Goal: Use online tool/utility: Utilize a website feature to perform a specific function

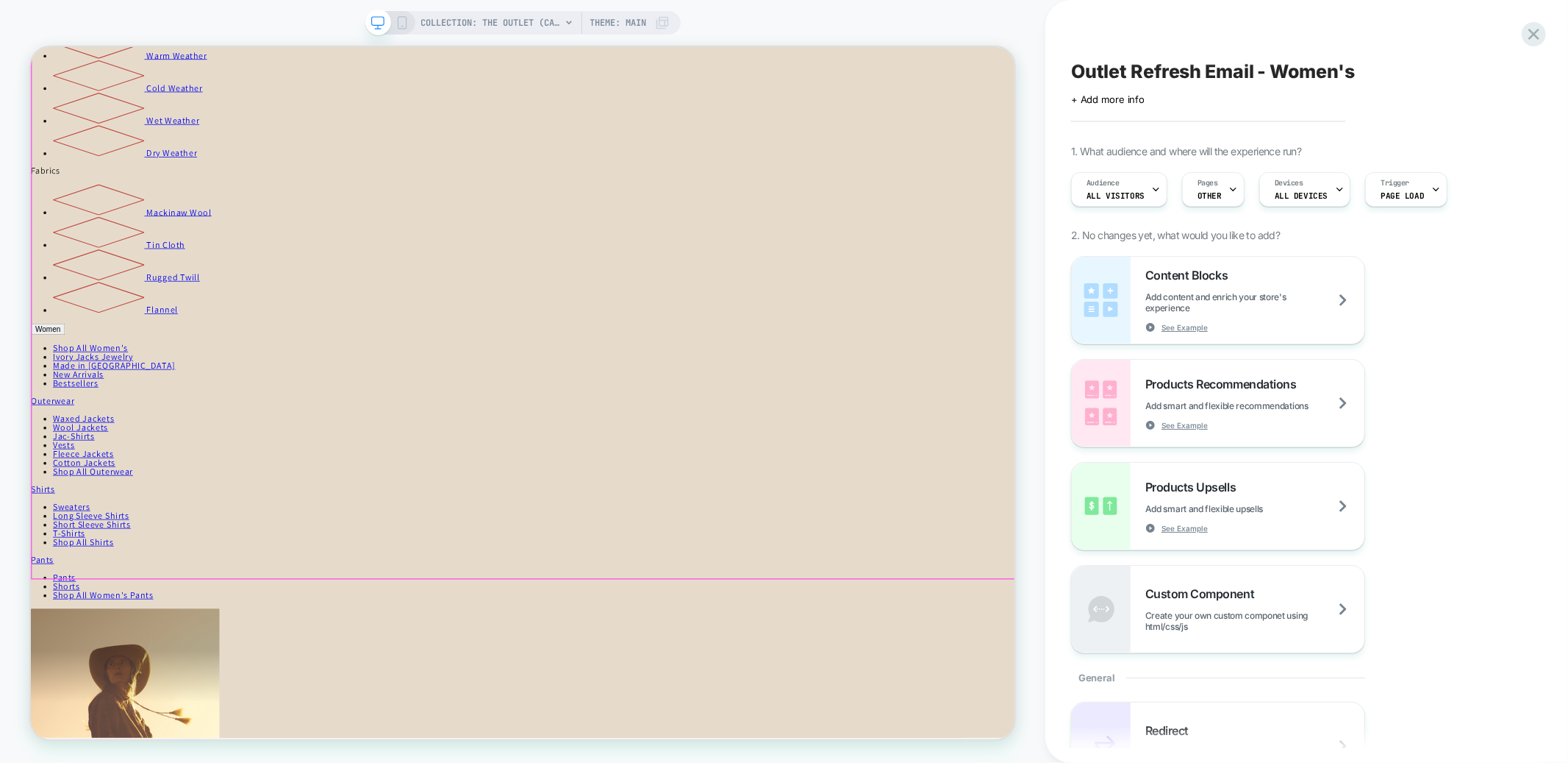
scroll to position [2754, 0]
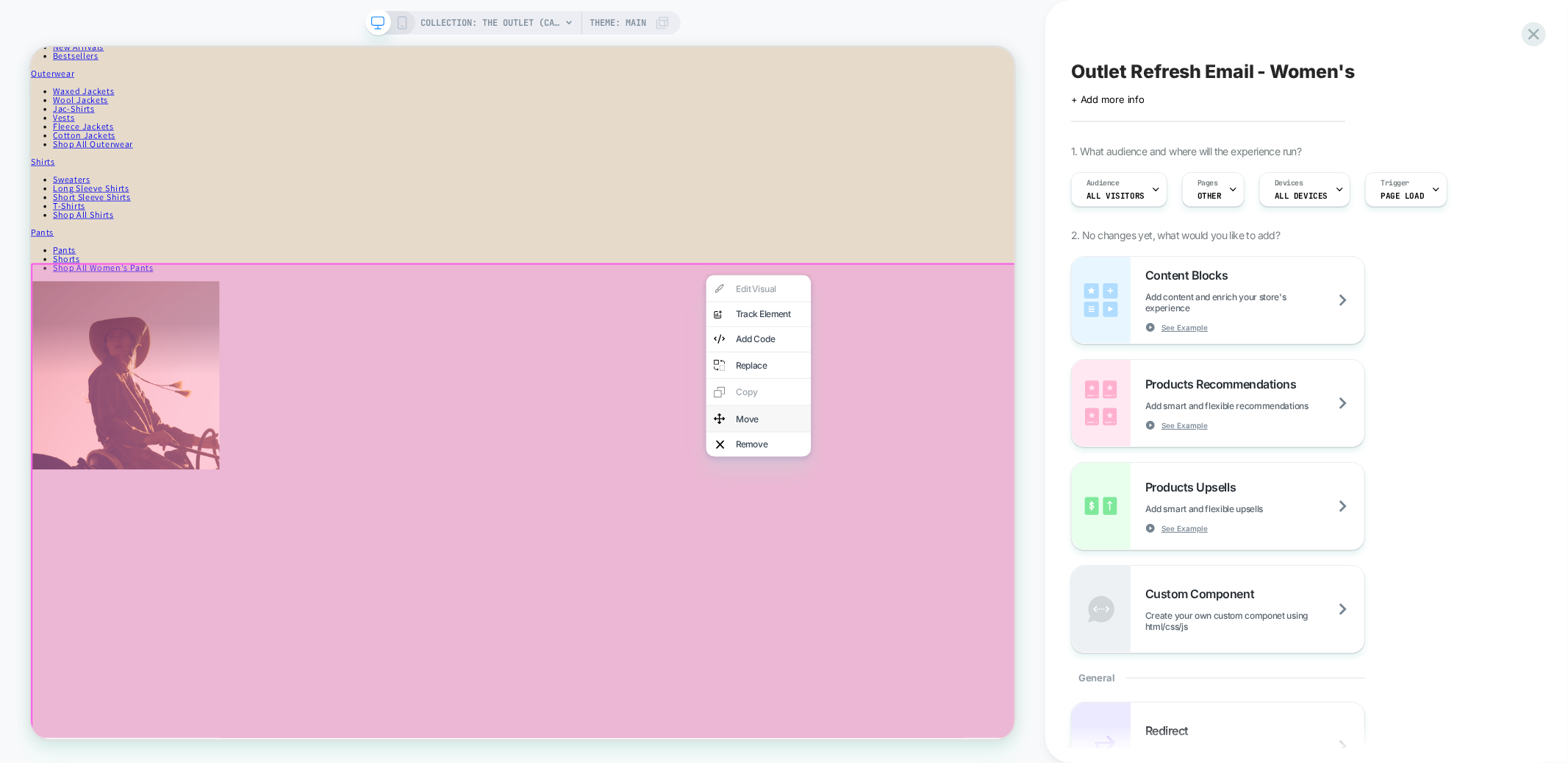
click at [1023, 524] on div "Move" at bounding box center [1001, 542] width 140 height 35
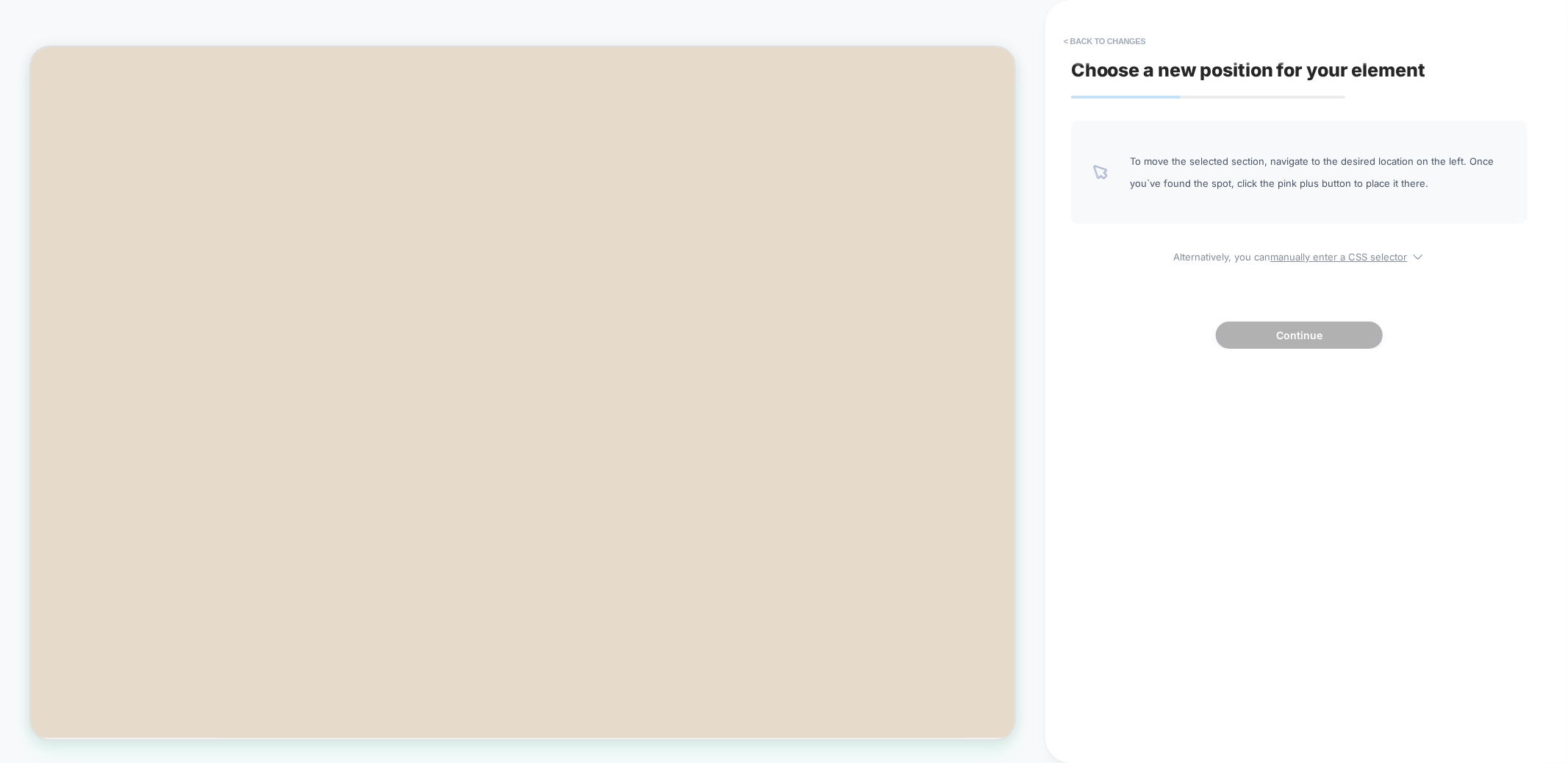
scroll to position [0, 0]
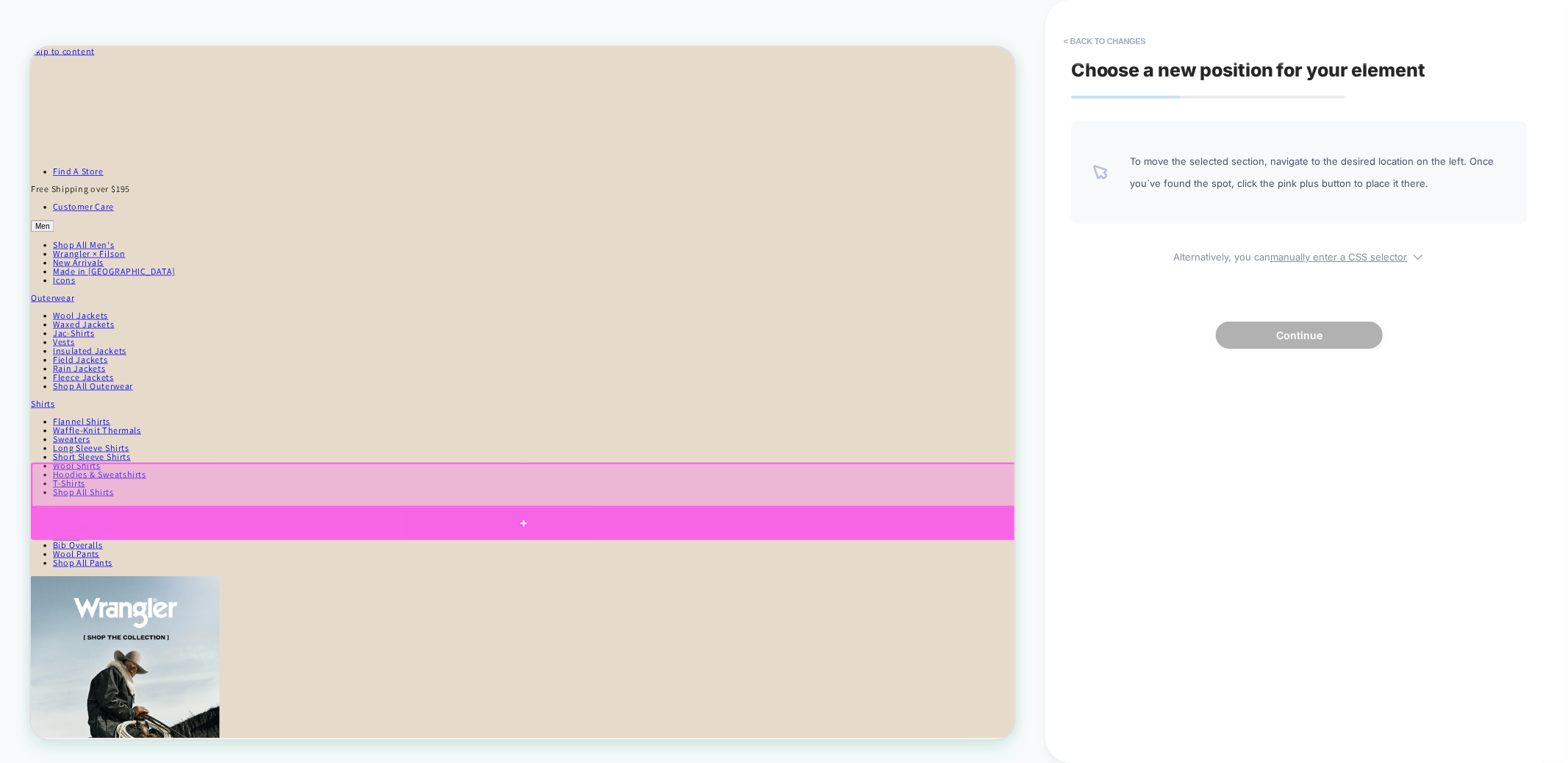
click at [674, 673] on div at bounding box center [688, 681] width 1314 height 44
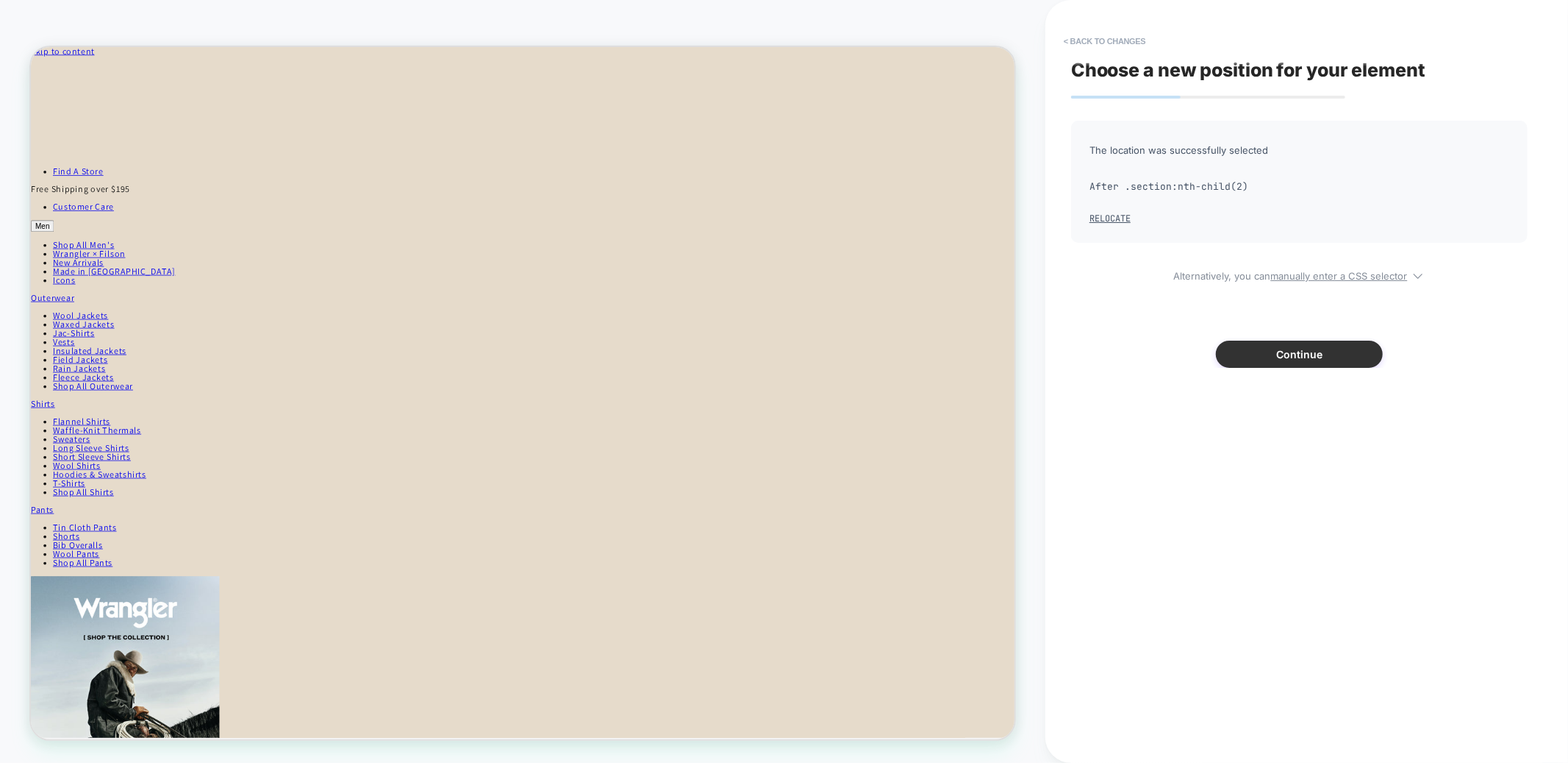
click at [1259, 348] on button "Continue" at bounding box center [1299, 354] width 167 height 27
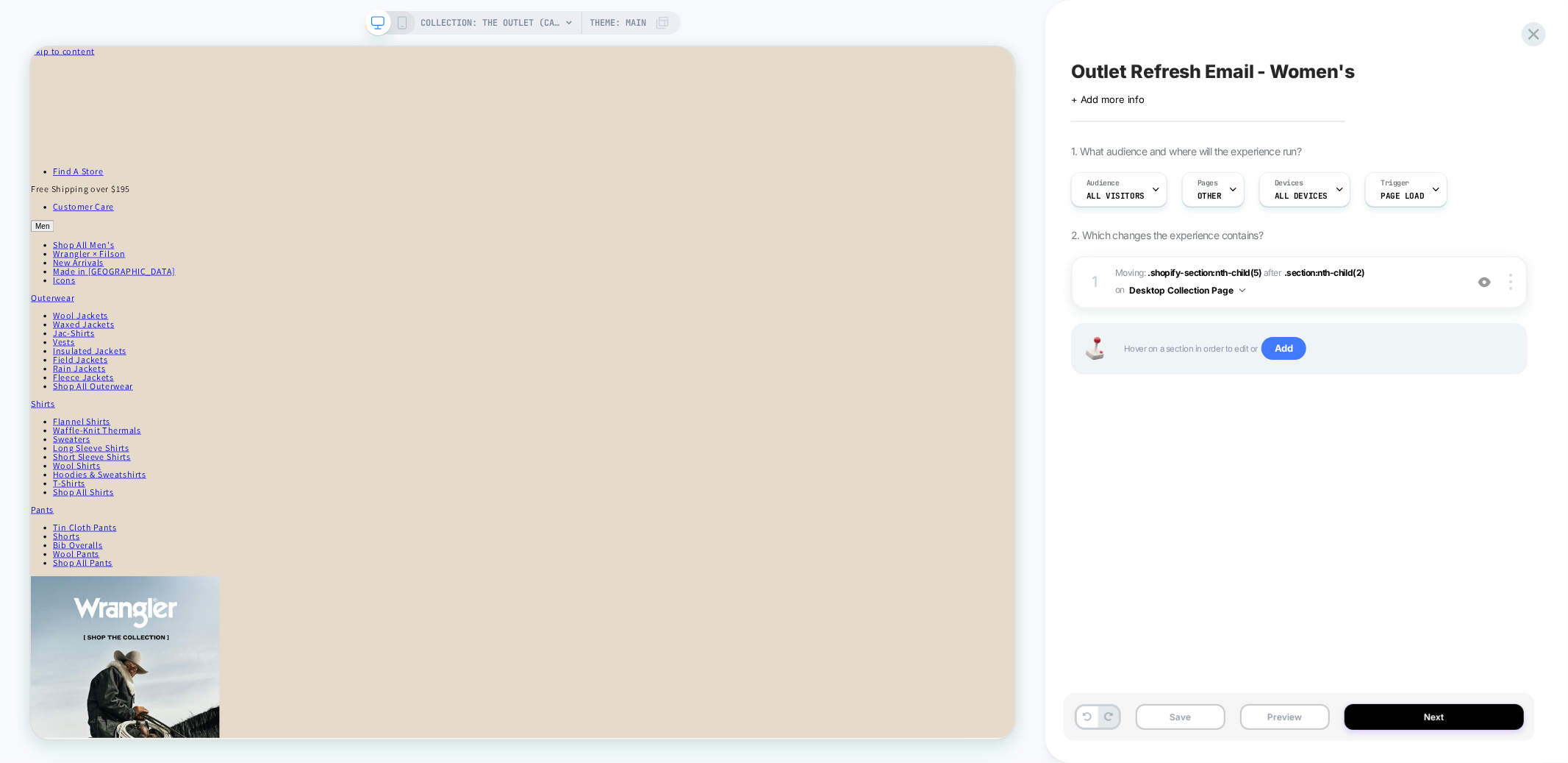
click at [403, 29] on div "COLLECTION: The Outlet (Category) Theme: MAIN" at bounding box center [522, 23] width 316 height 24
click at [403, 13] on div "COLLECTION: The Outlet (Category) Theme: MAIN" at bounding box center [522, 23] width 316 height 24
click at [402, 25] on icon at bounding box center [402, 22] width 14 height 14
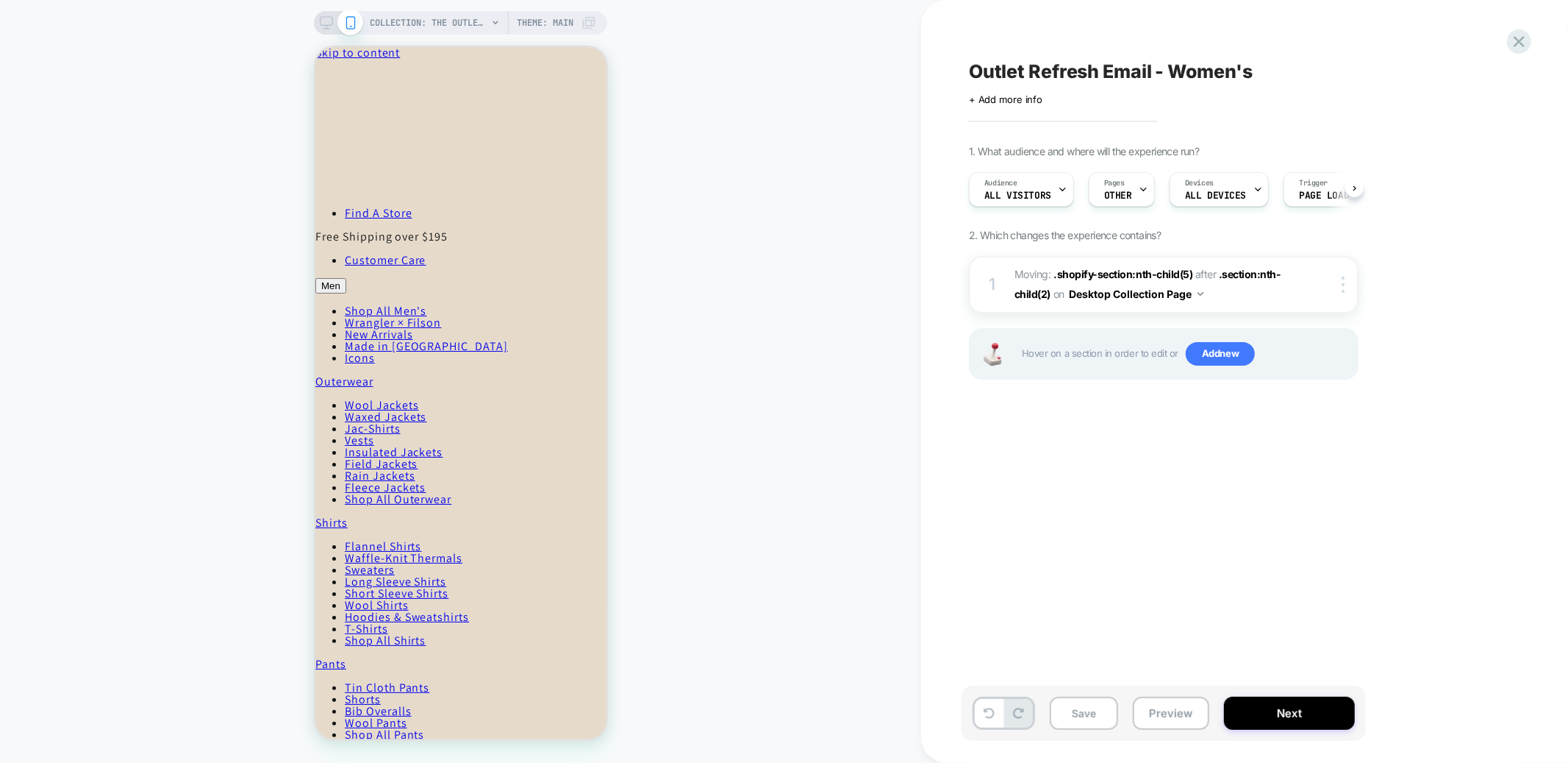
scroll to position [0, 1]
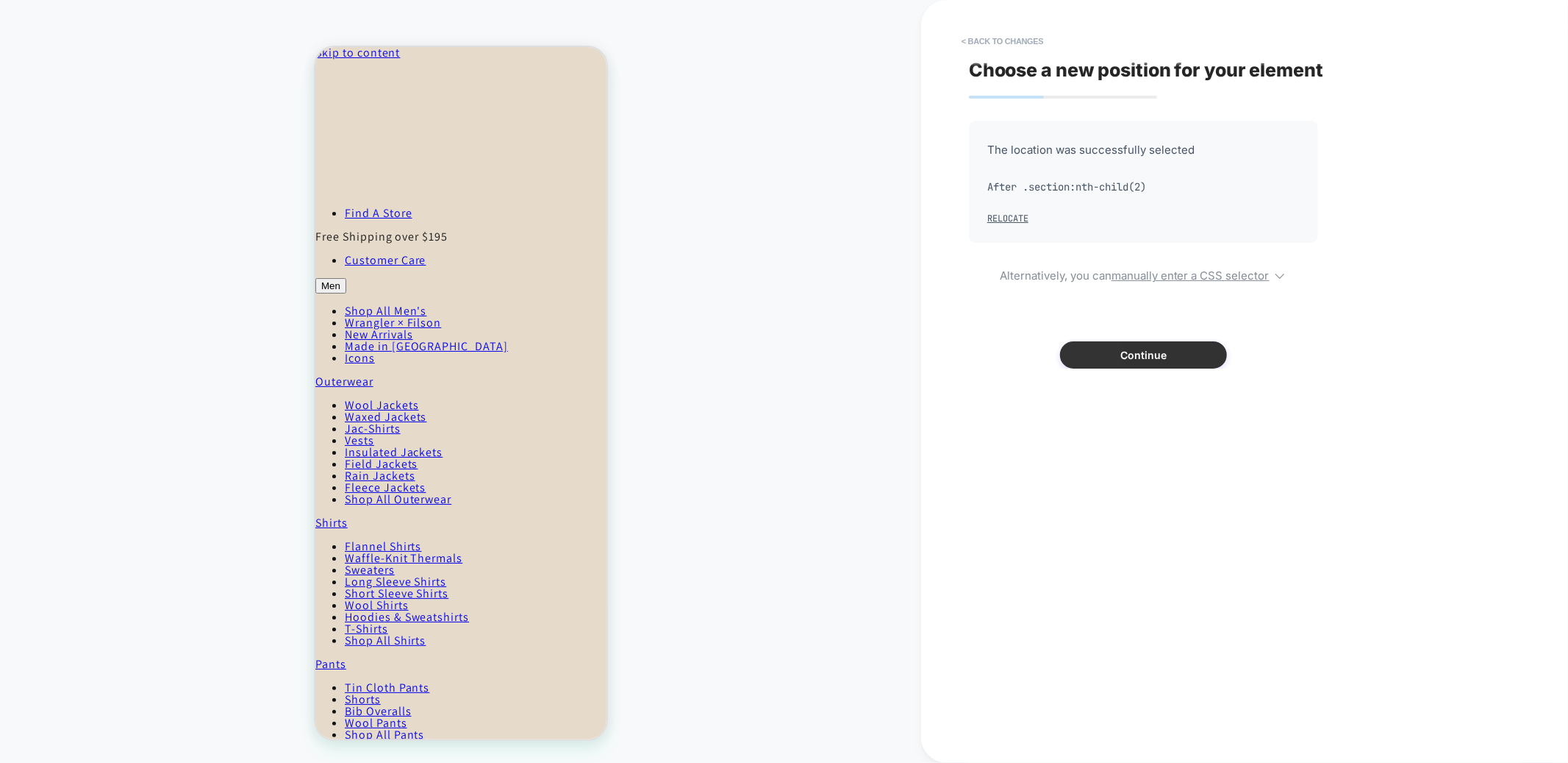
click at [1166, 346] on button "Continue" at bounding box center [1143, 355] width 167 height 27
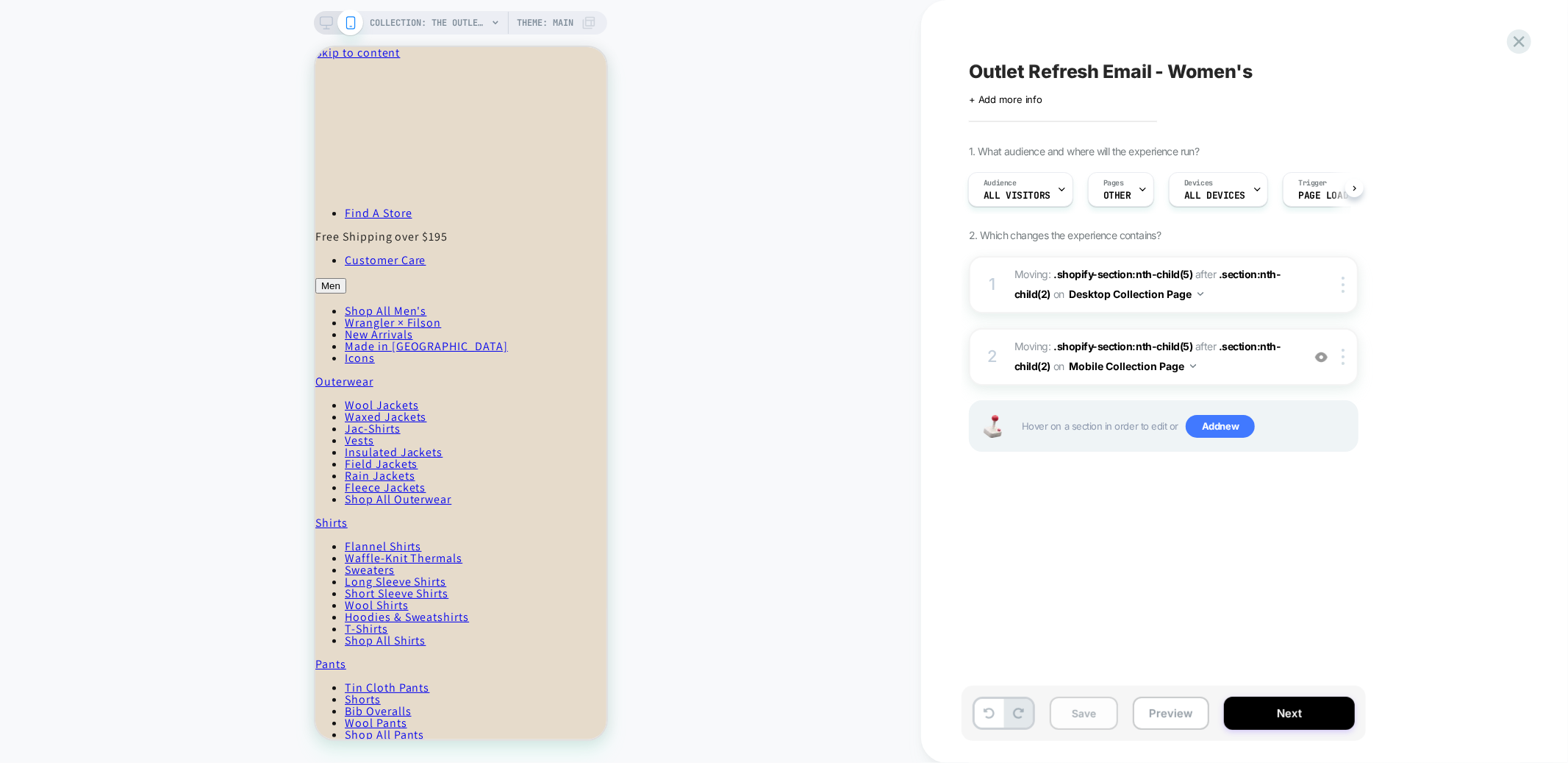
click at [1076, 714] on button "Save" at bounding box center [1084, 713] width 68 height 33
click at [1522, 38] on icon at bounding box center [1519, 41] width 11 height 11
